Goal: Check status: Check status

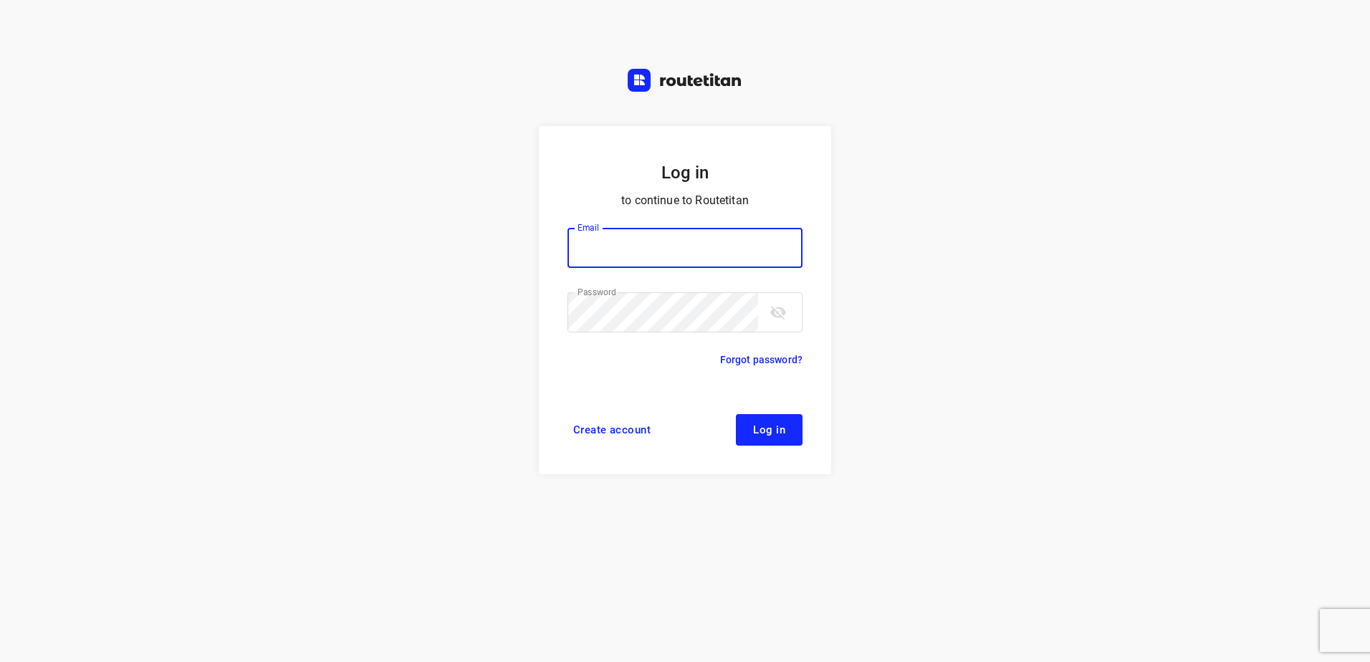
type input "[EMAIL_ADDRESS][DOMAIN_NAME]"
click at [791, 433] on button "Log in" at bounding box center [769, 430] width 67 height 32
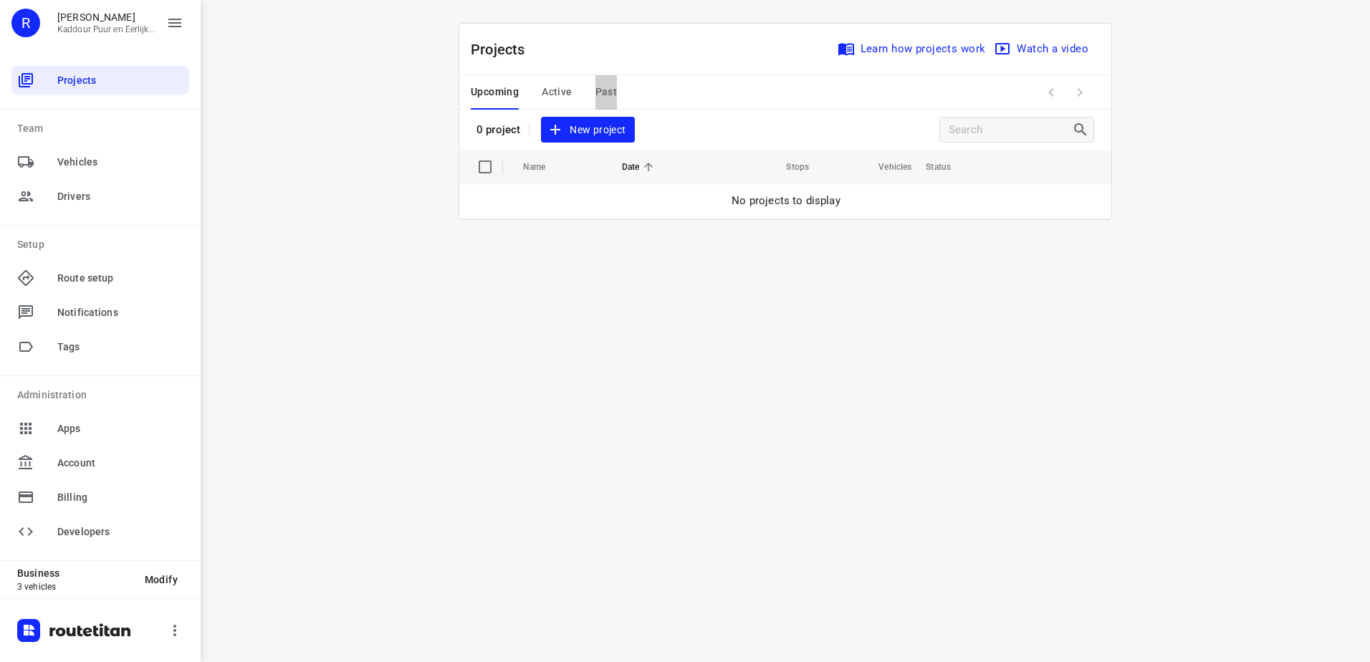
click at [605, 91] on span "Past" at bounding box center [606, 92] width 22 height 18
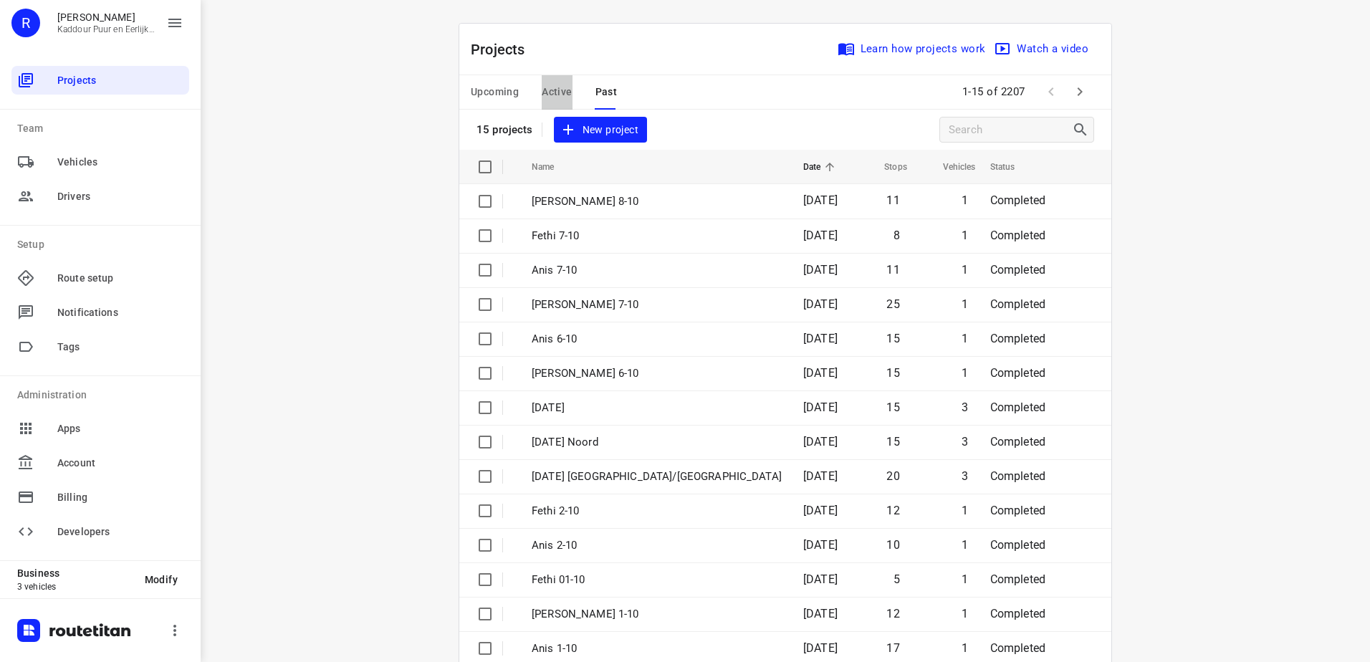
click at [549, 90] on span "Active" at bounding box center [557, 92] width 30 height 18
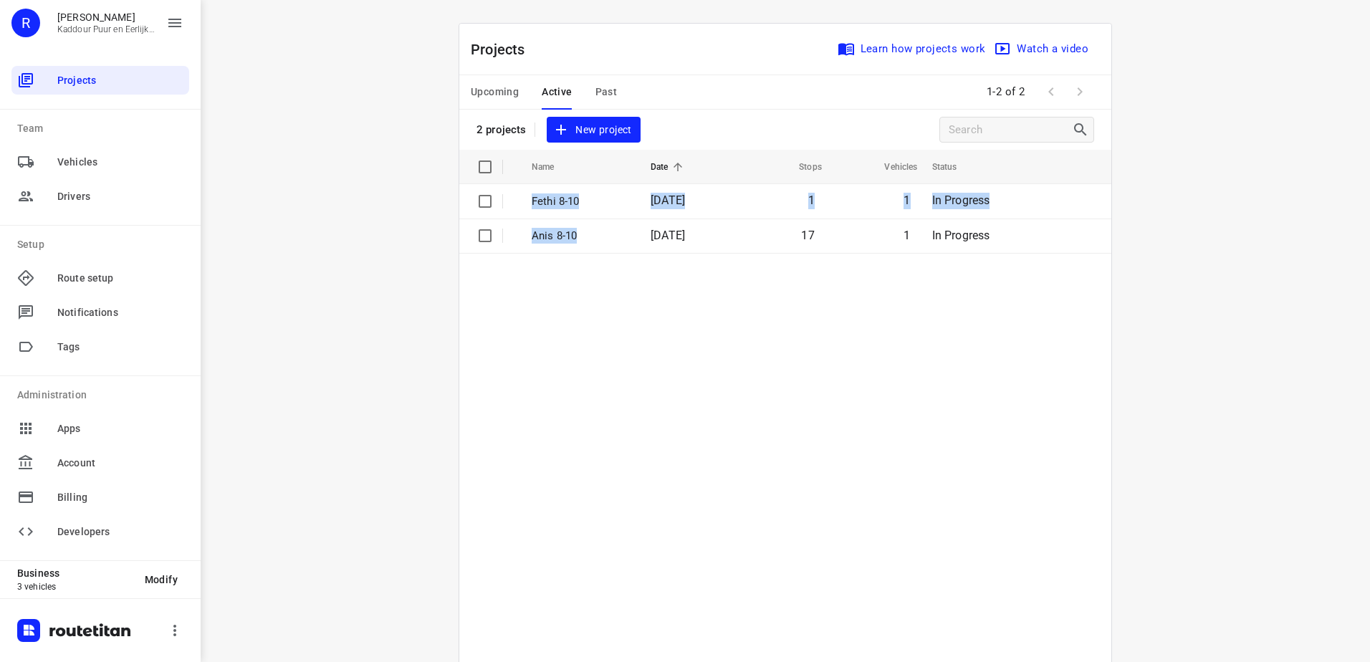
drag, startPoint x: 635, startPoint y: 238, endPoint x: 654, endPoint y: 310, distance: 74.7
click at [654, 310] on table "Name Date Stops Vehicles Status Fethi 8-10 [DATE] 1 1 In Progress Anis 8-10 [DA…" at bounding box center [785, 442] width 652 height 585
click at [655, 310] on table "Name Date Stops Vehicles Status Fethi 8-10 [DATE] 1 1 In Progress Anis 8-10 [DA…" at bounding box center [785, 442] width 652 height 585
click at [605, 85] on span "Past" at bounding box center [606, 92] width 22 height 18
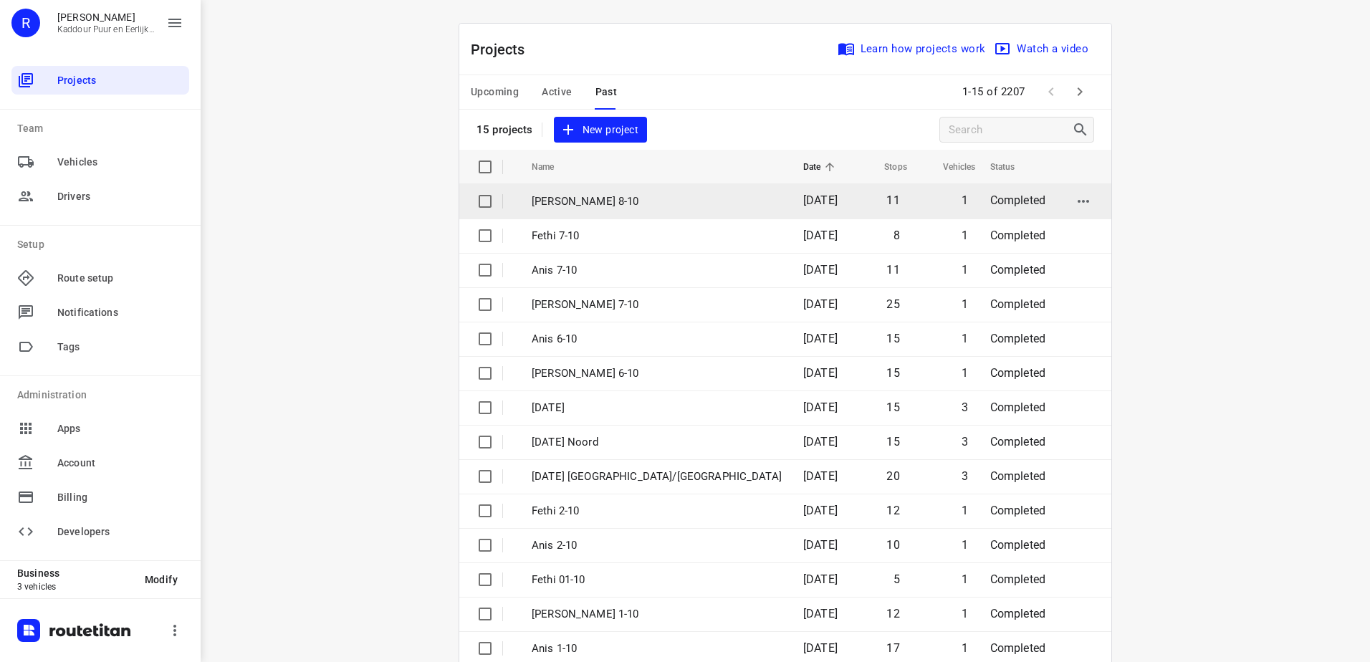
click at [607, 207] on p "[PERSON_NAME] 8-10" at bounding box center [657, 201] width 250 height 16
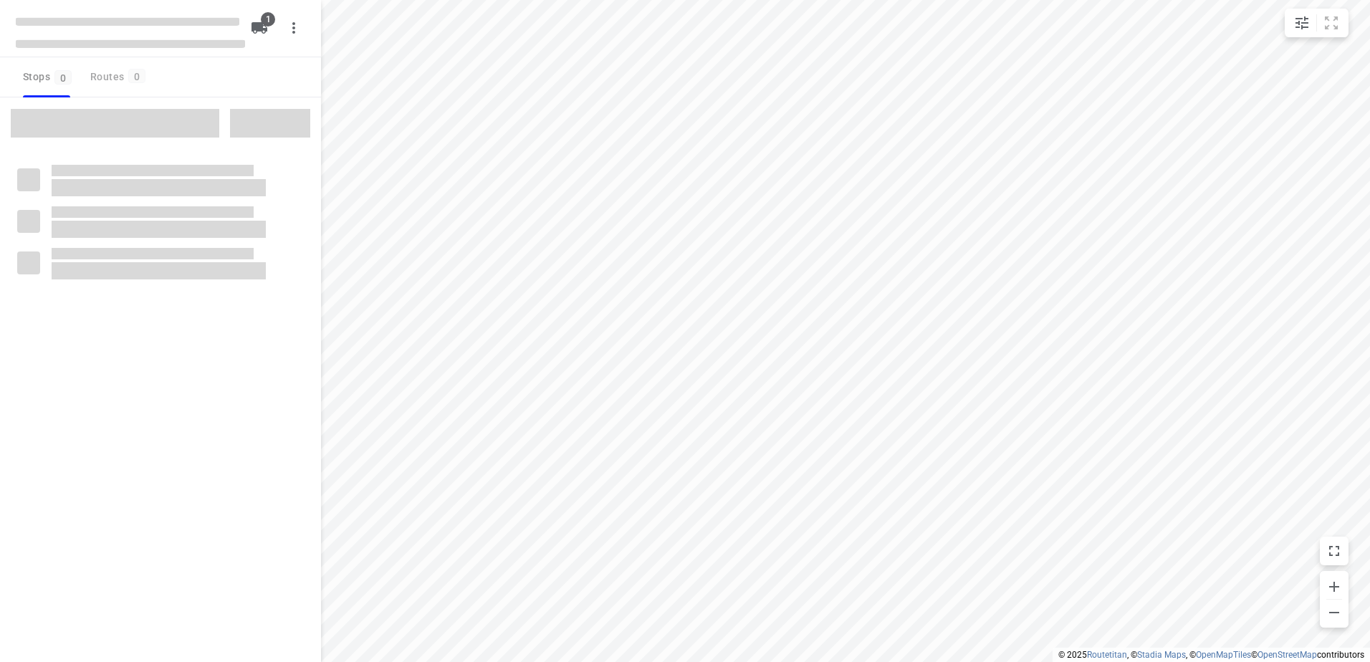
type input "distance"
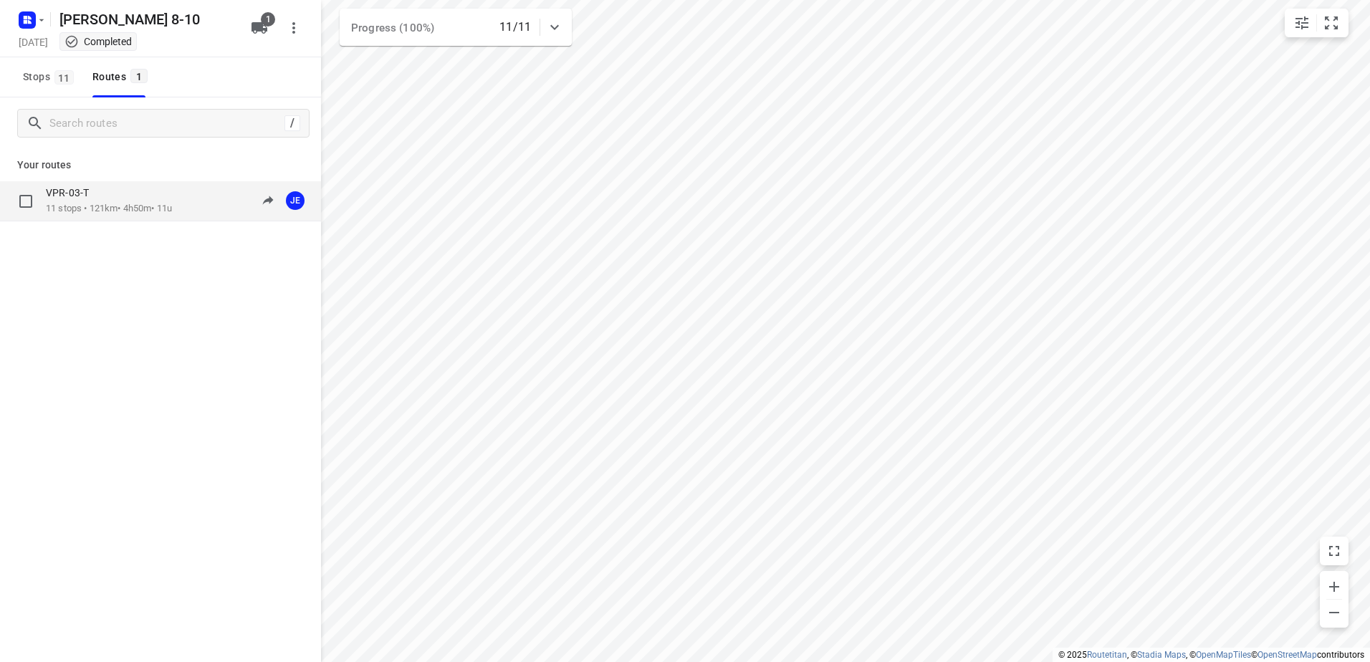
click at [158, 208] on p "11 stops • 121km • 4h50m • 11u" at bounding box center [109, 209] width 126 height 14
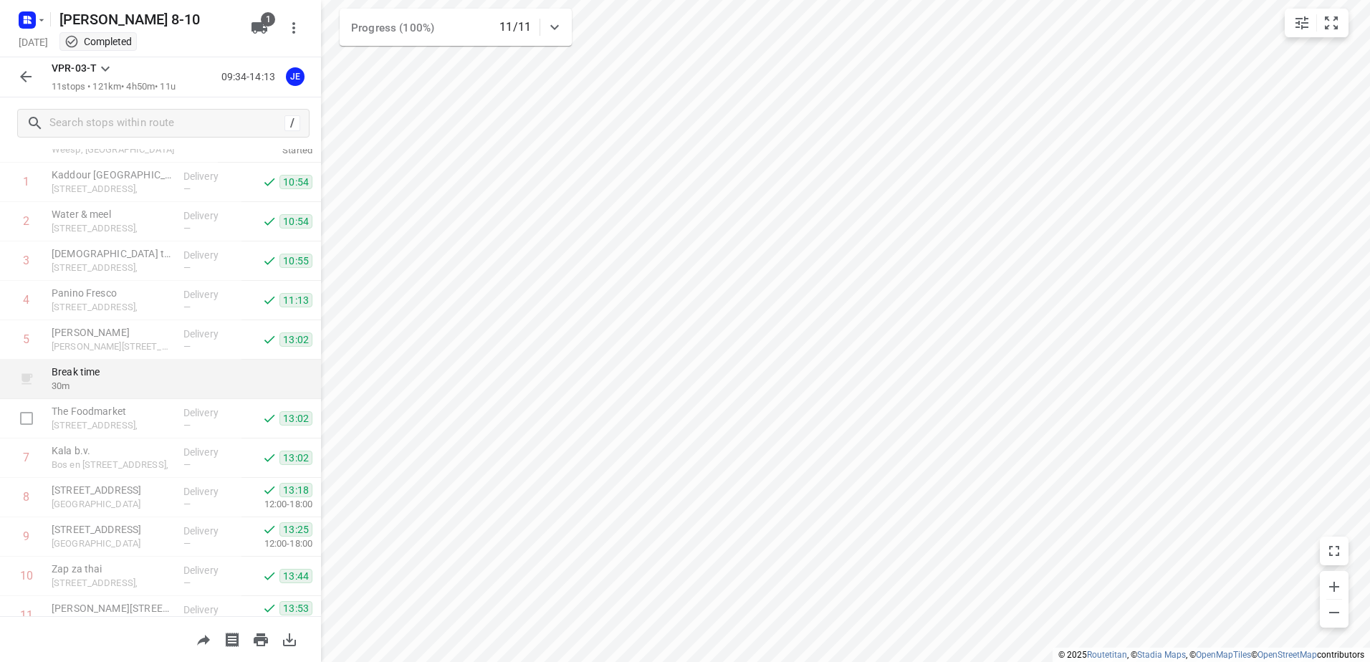
scroll to position [117, 0]
